Goal: Navigation & Orientation: Understand site structure

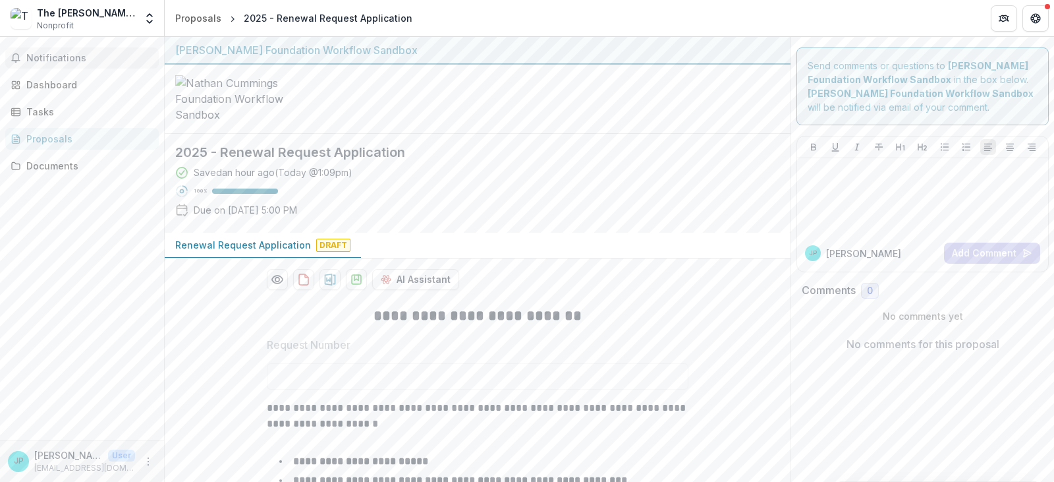
scroll to position [10830, 0]
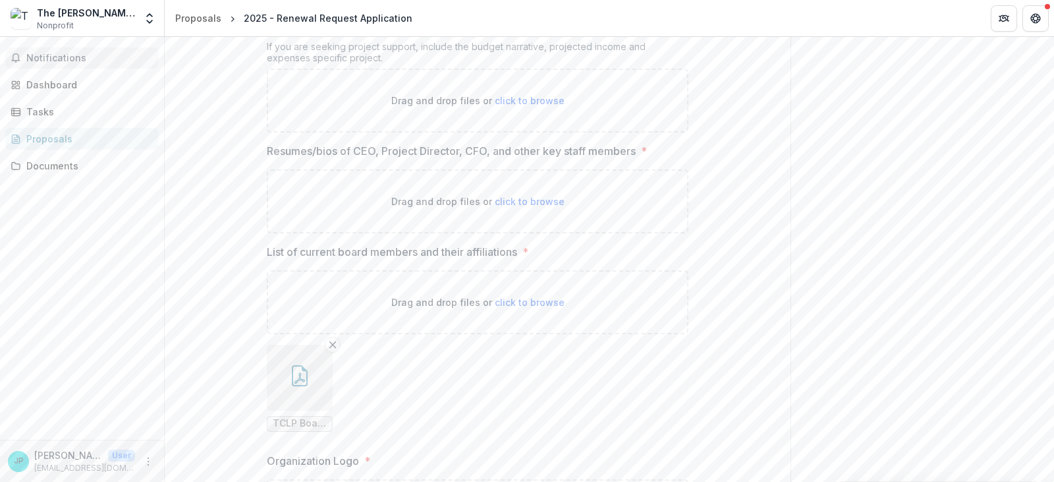
click at [36, 57] on span "Notifications" at bounding box center [89, 58] width 127 height 11
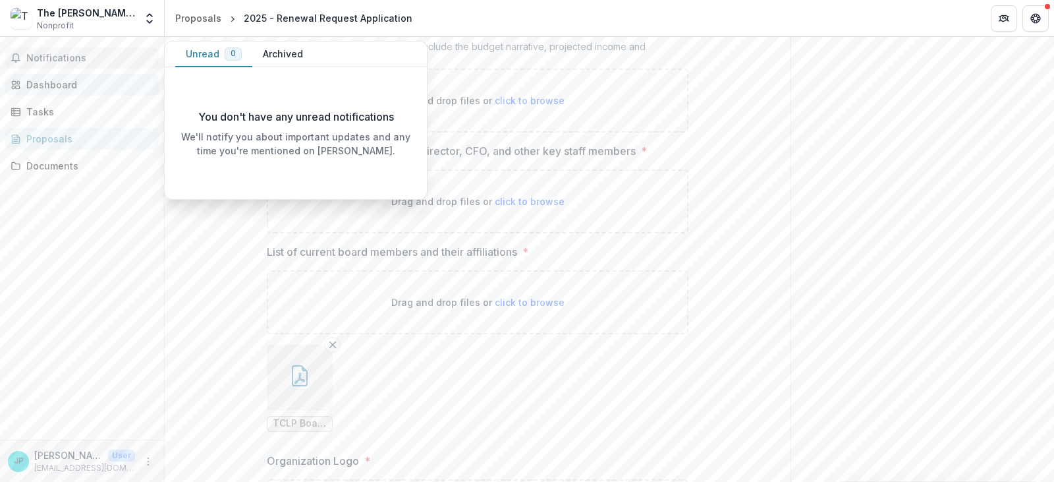
click at [42, 81] on div "Dashboard" at bounding box center [87, 85] width 122 height 14
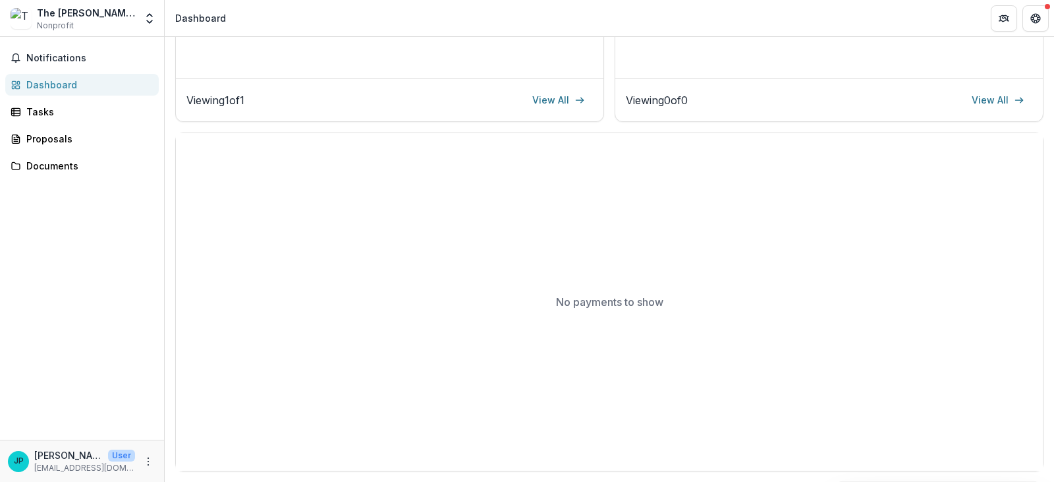
scroll to position [356, 0]
click at [42, 105] on div "Tasks" at bounding box center [87, 112] width 122 height 14
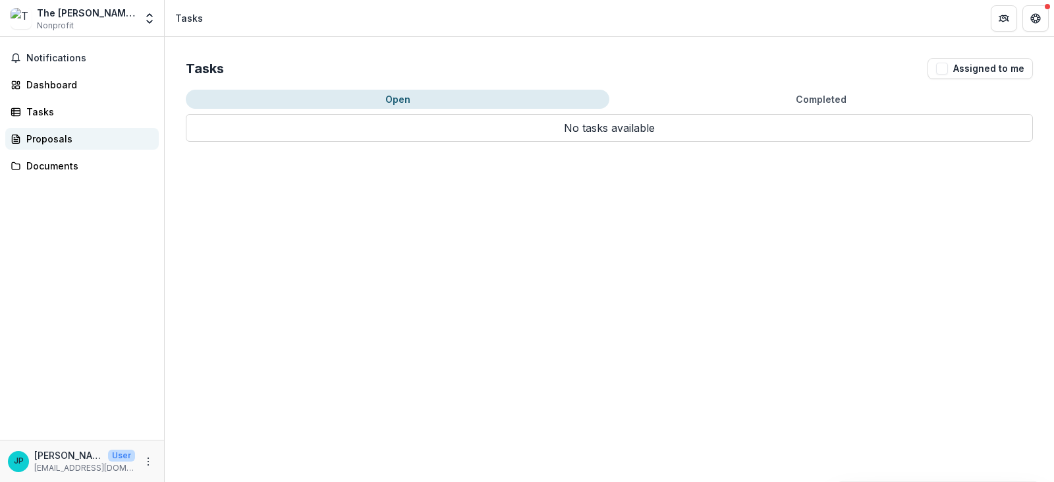
click at [42, 130] on link "Proposals" at bounding box center [82, 139] width 154 height 22
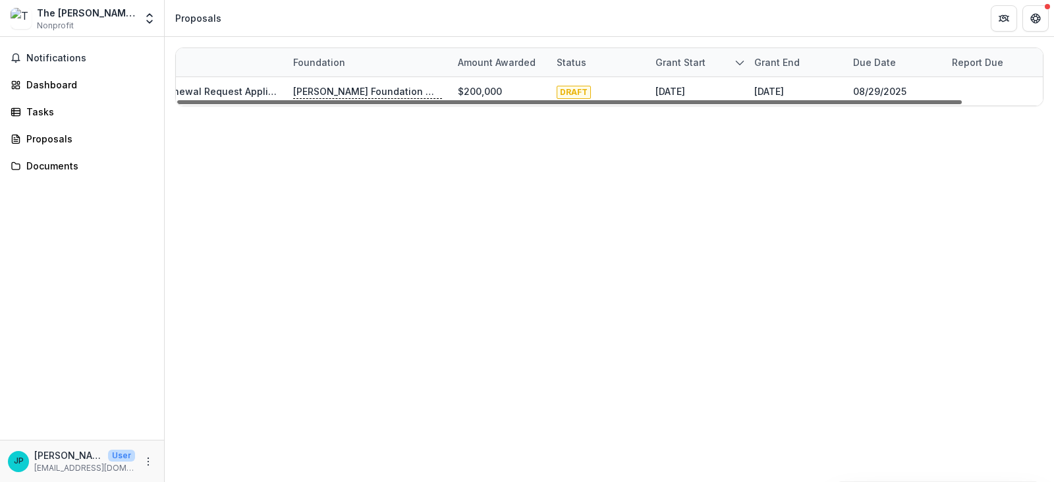
scroll to position [0, 88]
drag, startPoint x: 802, startPoint y: 100, endPoint x: 882, endPoint y: 108, distance: 79.5
click at [882, 104] on div at bounding box center [569, 102] width 785 height 4
